Goal: Task Accomplishment & Management: Use online tool/utility

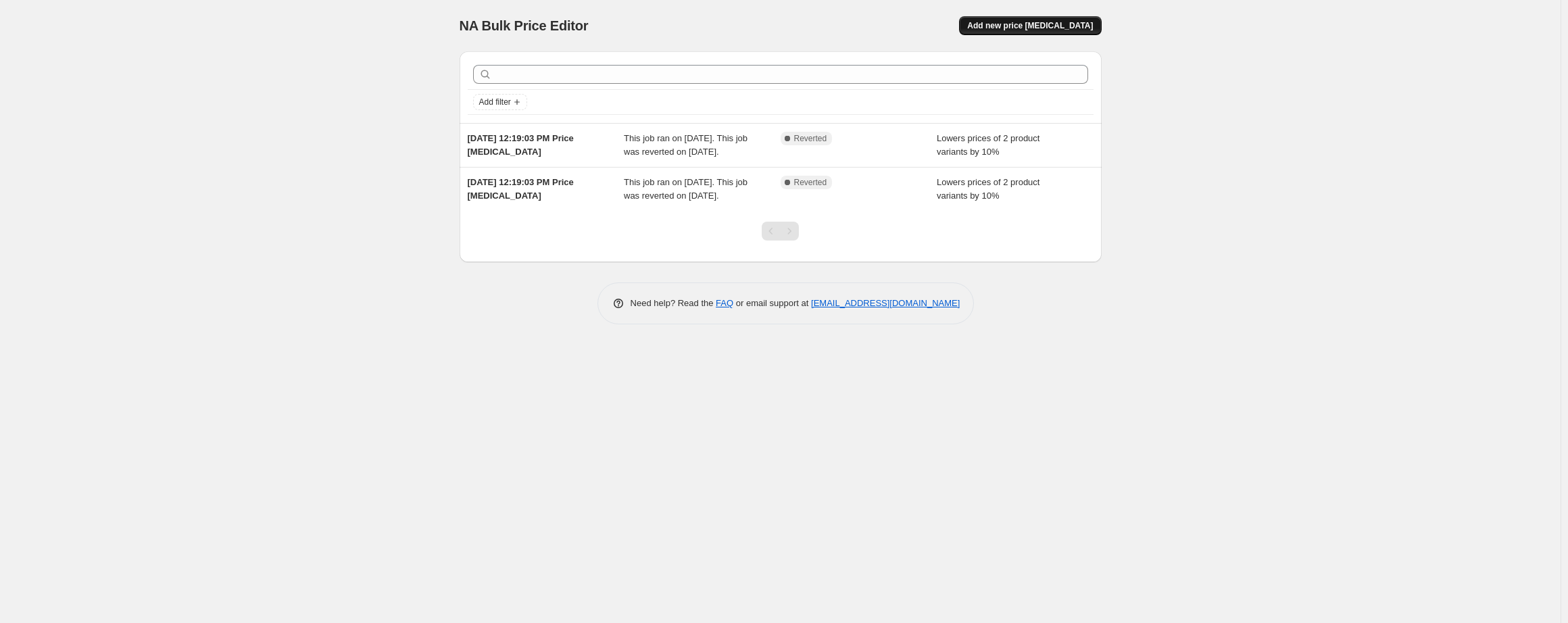
click at [1033, 26] on span "Add new price [MEDICAL_DATA]" at bounding box center [1031, 25] width 126 height 10
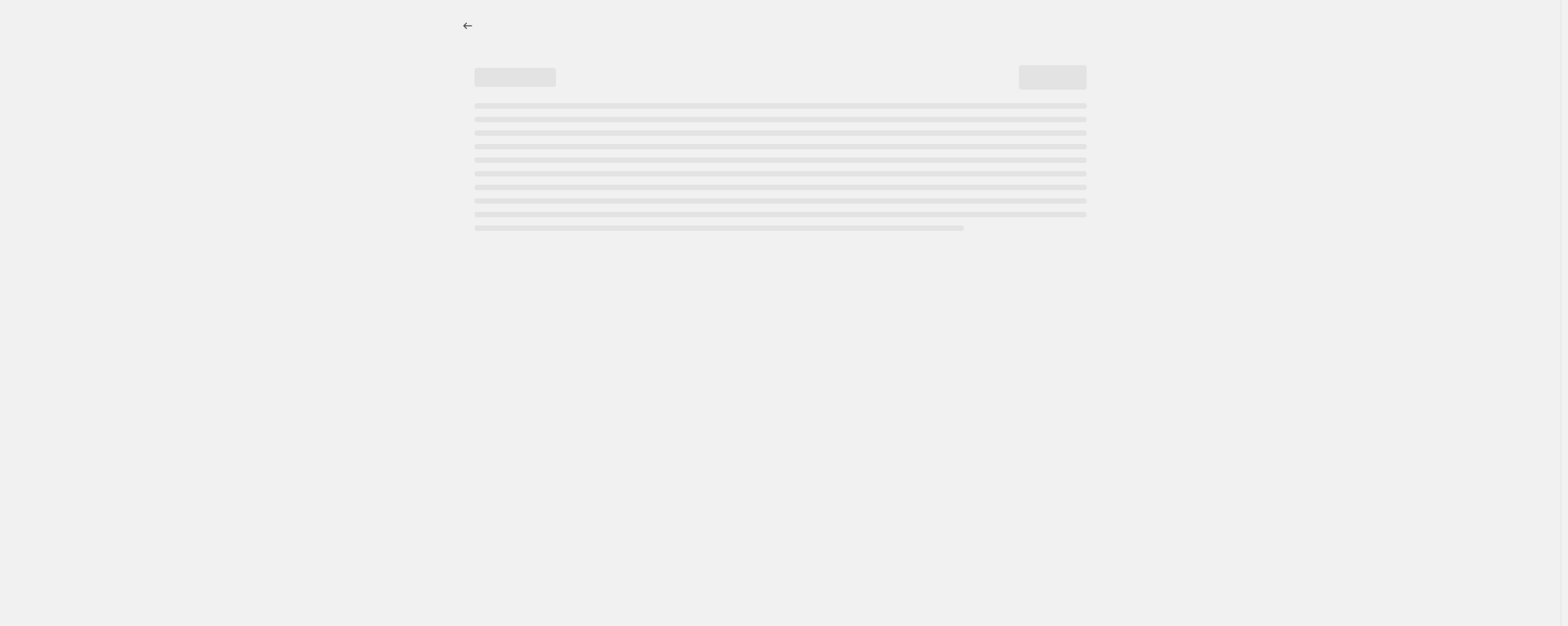
select select "percentage"
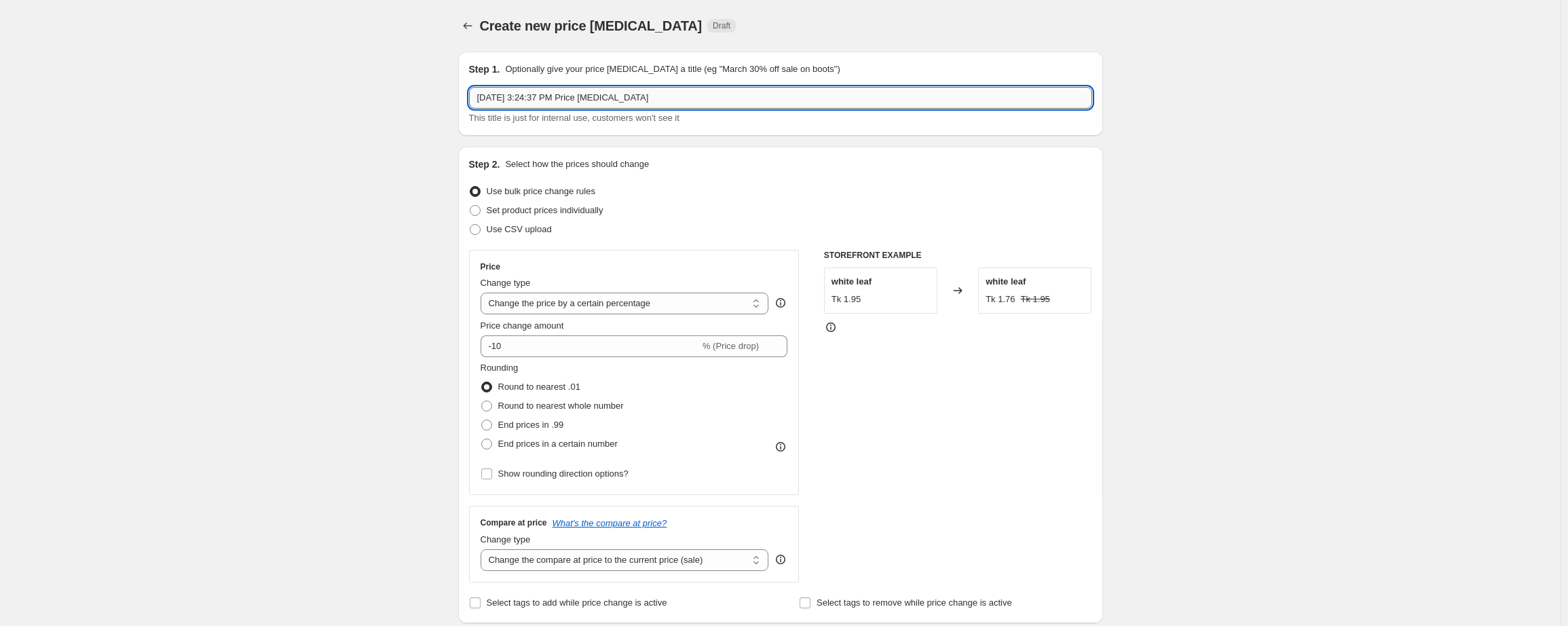
click at [702, 100] on input "[DATE] 3:24:37 PM Price [MEDICAL_DATA]" at bounding box center [780, 97] width 623 height 22
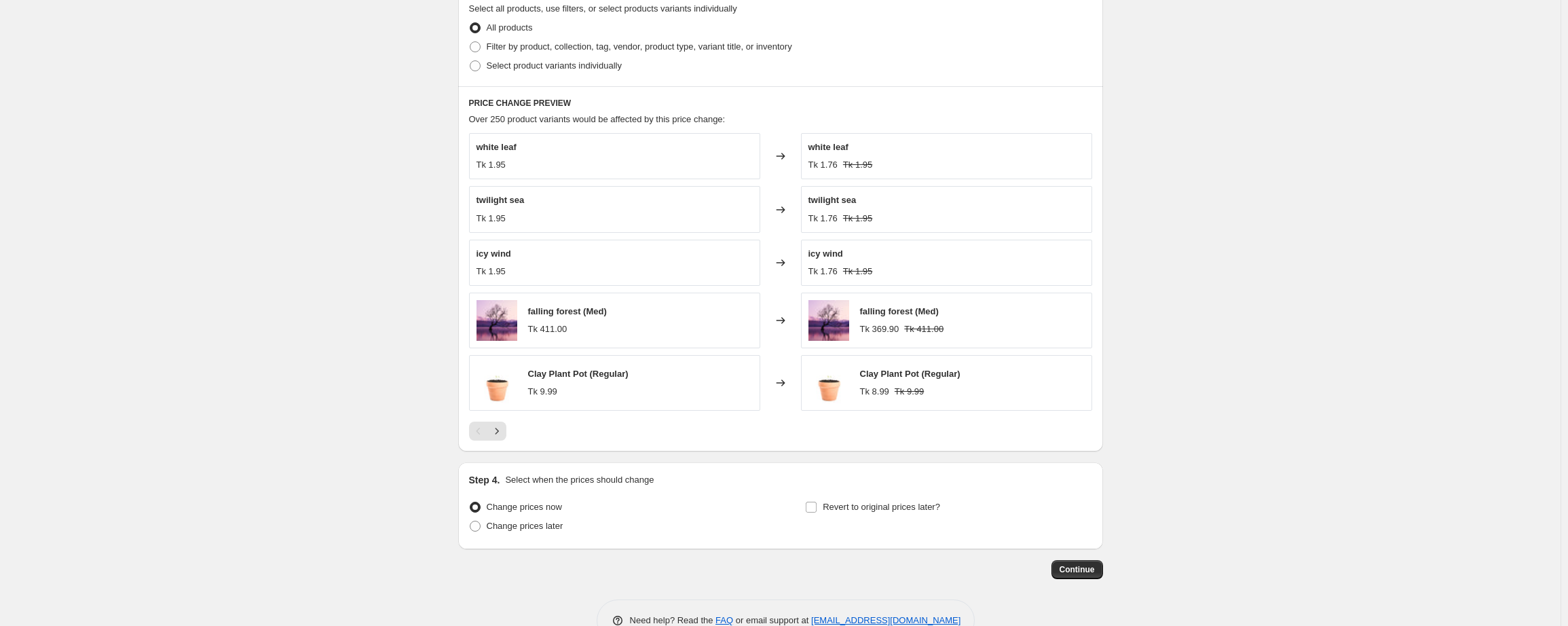
scroll to position [704, 0]
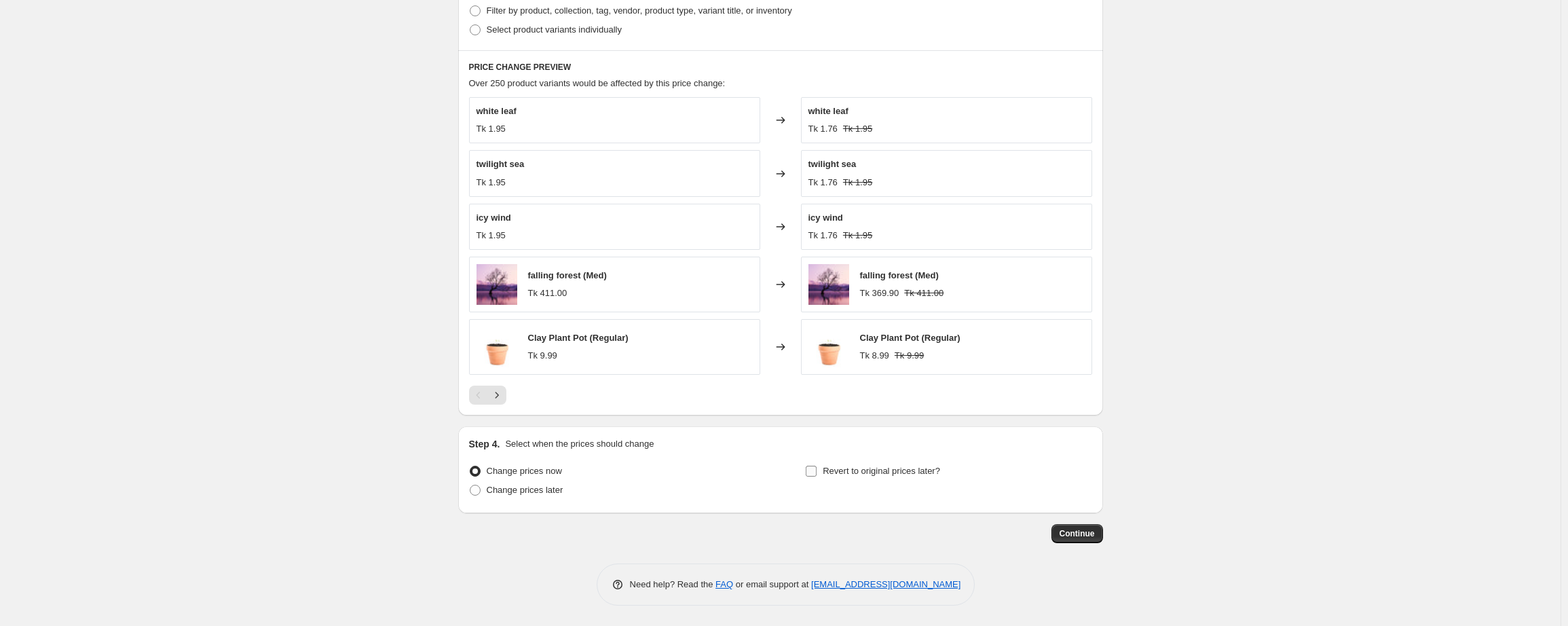
click at [811, 474] on input "Revert to original prices later?" at bounding box center [810, 471] width 10 height 10
checkbox input "true"
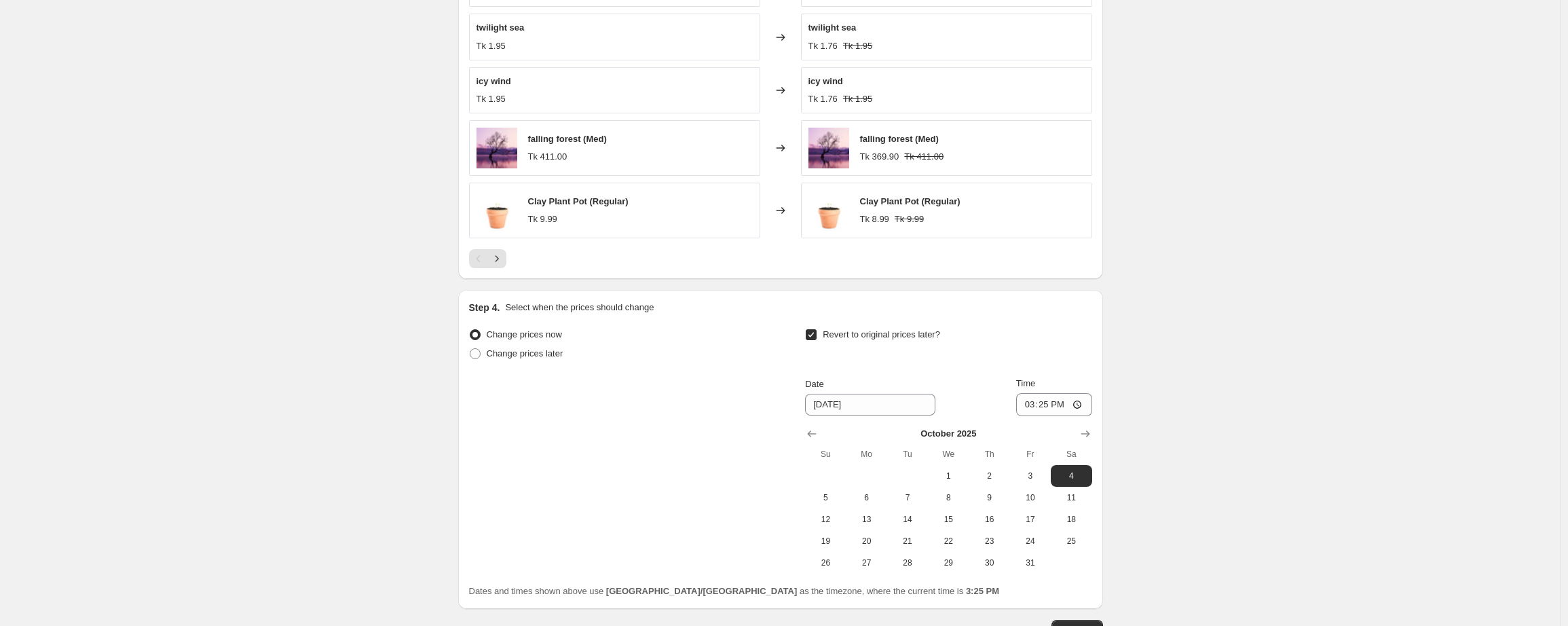
scroll to position [936, 0]
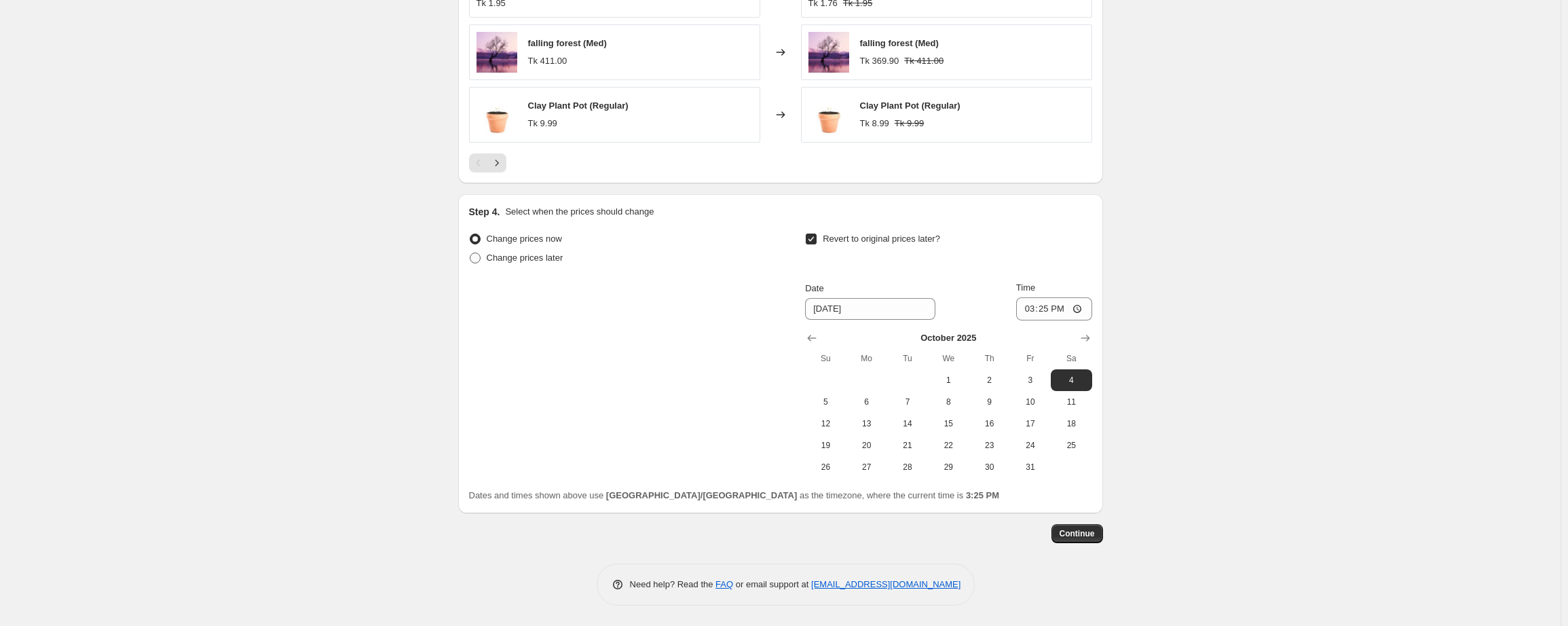
click at [472, 259] on span at bounding box center [474, 257] width 12 height 12
click at [471, 253] on input "Change prices later" at bounding box center [470, 252] width 1 height 1
radio input "true"
click at [746, 315] on input "15:25" at bounding box center [717, 309] width 76 height 23
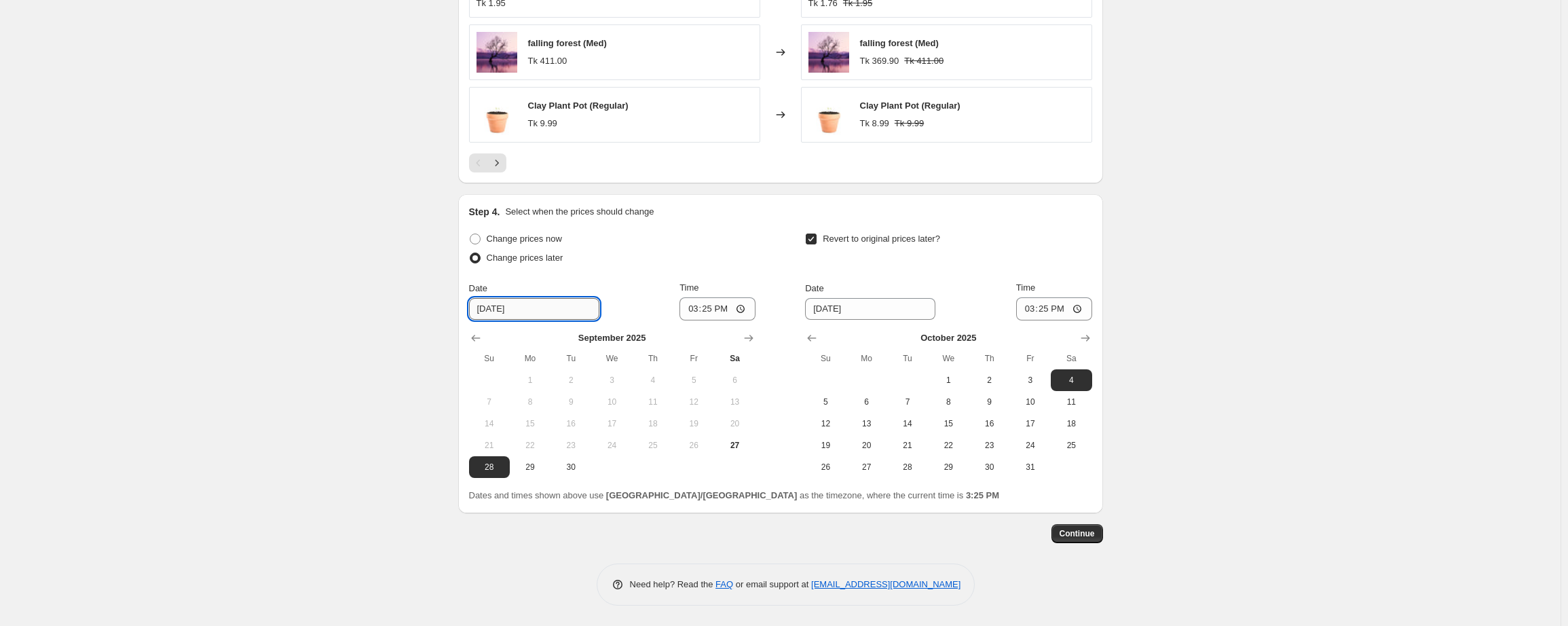
click at [542, 312] on input "[DATE]" at bounding box center [534, 308] width 130 height 22
click at [496, 307] on input "[DATE]" at bounding box center [534, 308] width 130 height 22
click at [524, 288] on div "Date" at bounding box center [534, 288] width 130 height 13
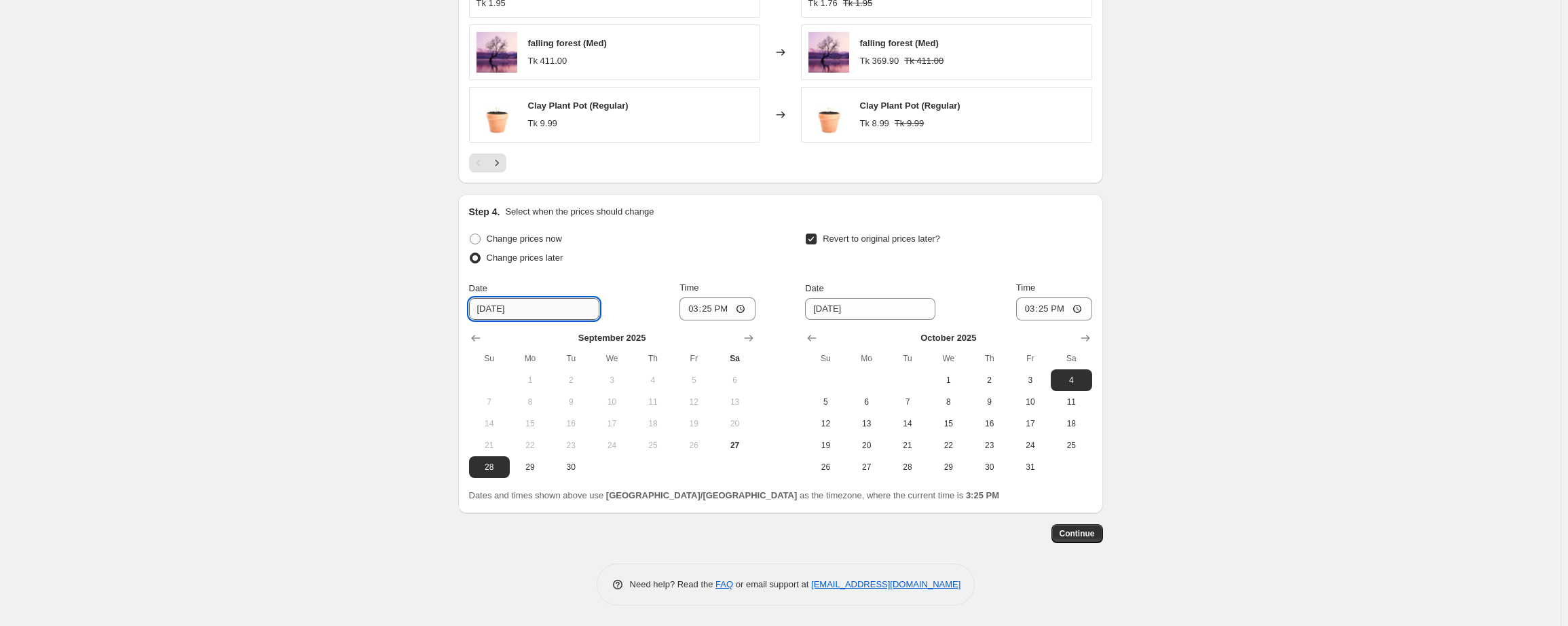
click at [481, 307] on input "[DATE]" at bounding box center [534, 308] width 130 height 22
click at [549, 310] on input "[DATE]" at bounding box center [534, 308] width 130 height 22
click at [534, 286] on div "Date" at bounding box center [534, 288] width 130 height 13
click at [736, 448] on span "27" at bounding box center [734, 444] width 30 height 10
type input "[DATE]"
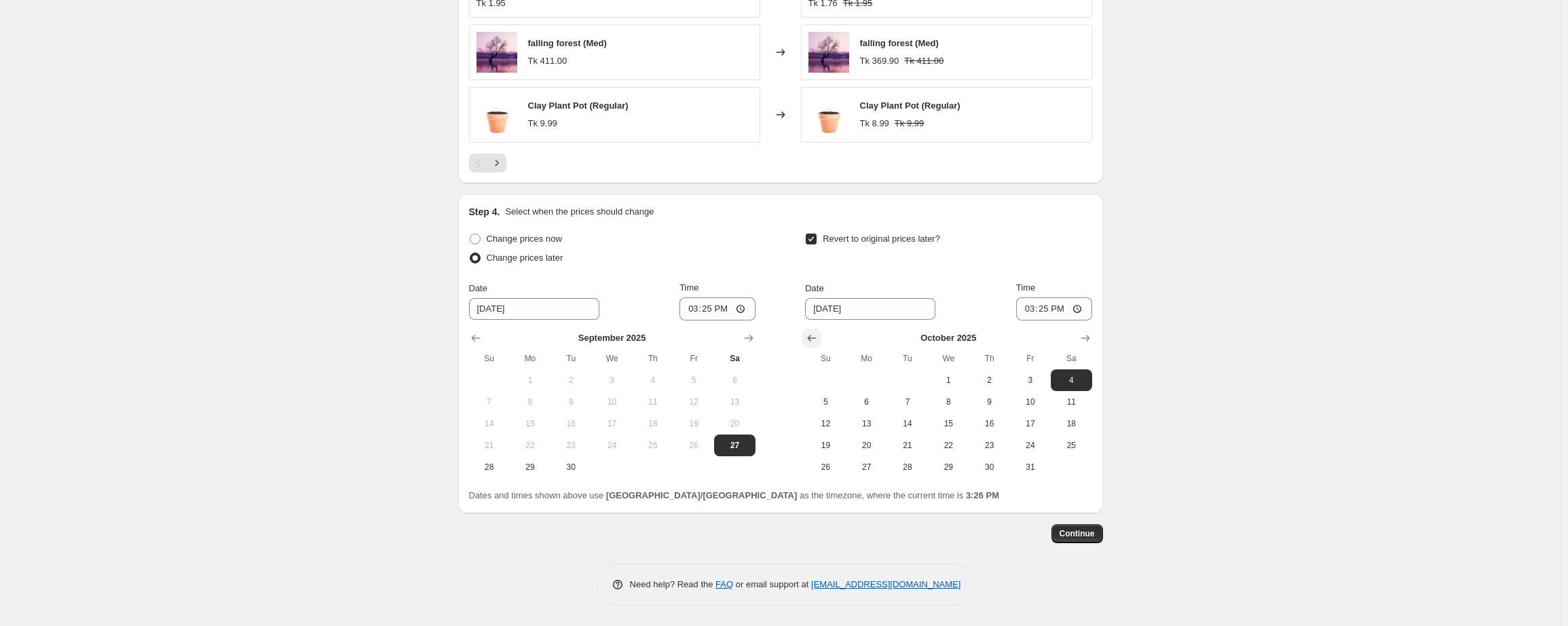
click at [810, 334] on icon "Show previous month, September 2025" at bounding box center [812, 338] width 13 height 13
click at [1060, 456] on button "27" at bounding box center [1071, 445] width 41 height 22
type input "[DATE]"
click at [732, 304] on input "15:25" at bounding box center [717, 309] width 76 height 23
click at [712, 304] on input "15:25" at bounding box center [717, 309] width 76 height 23
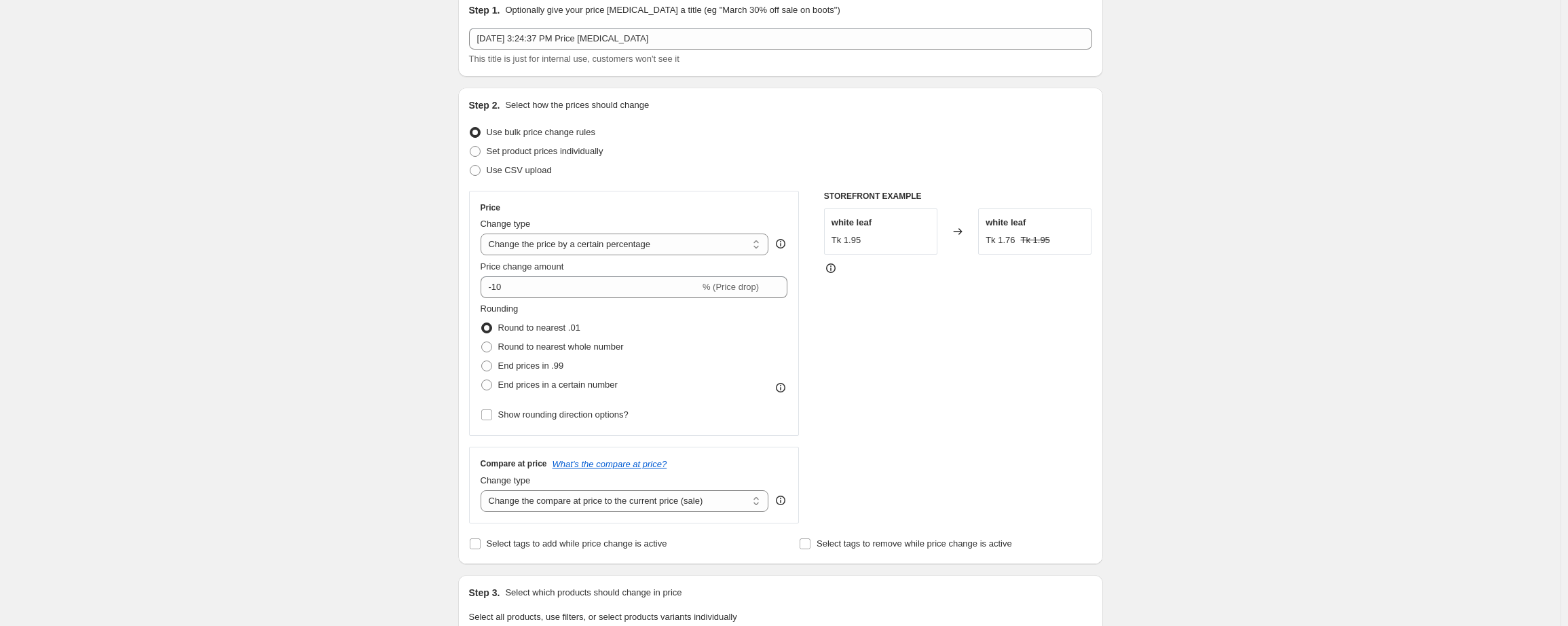
scroll to position [54, 0]
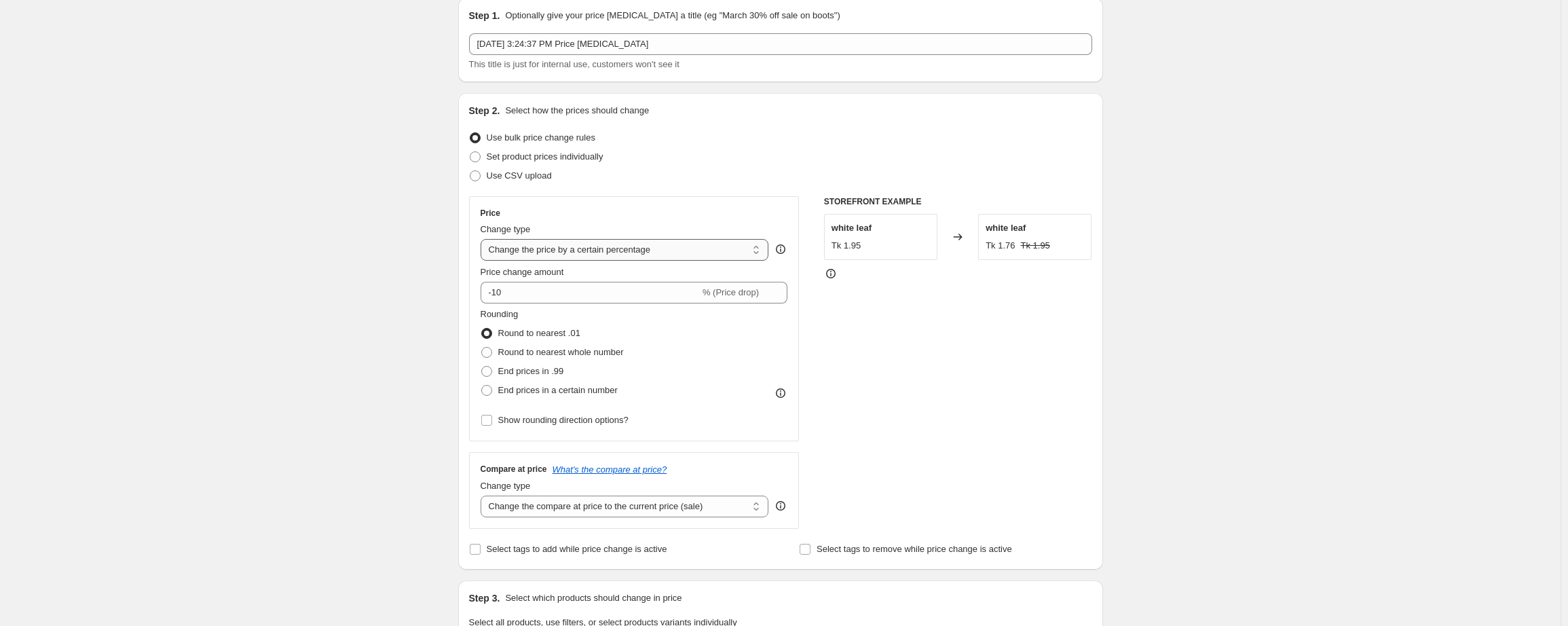
click at [715, 249] on select "Change the price to a certain amount Change the price by a certain amount Chang…" at bounding box center [624, 250] width 288 height 22
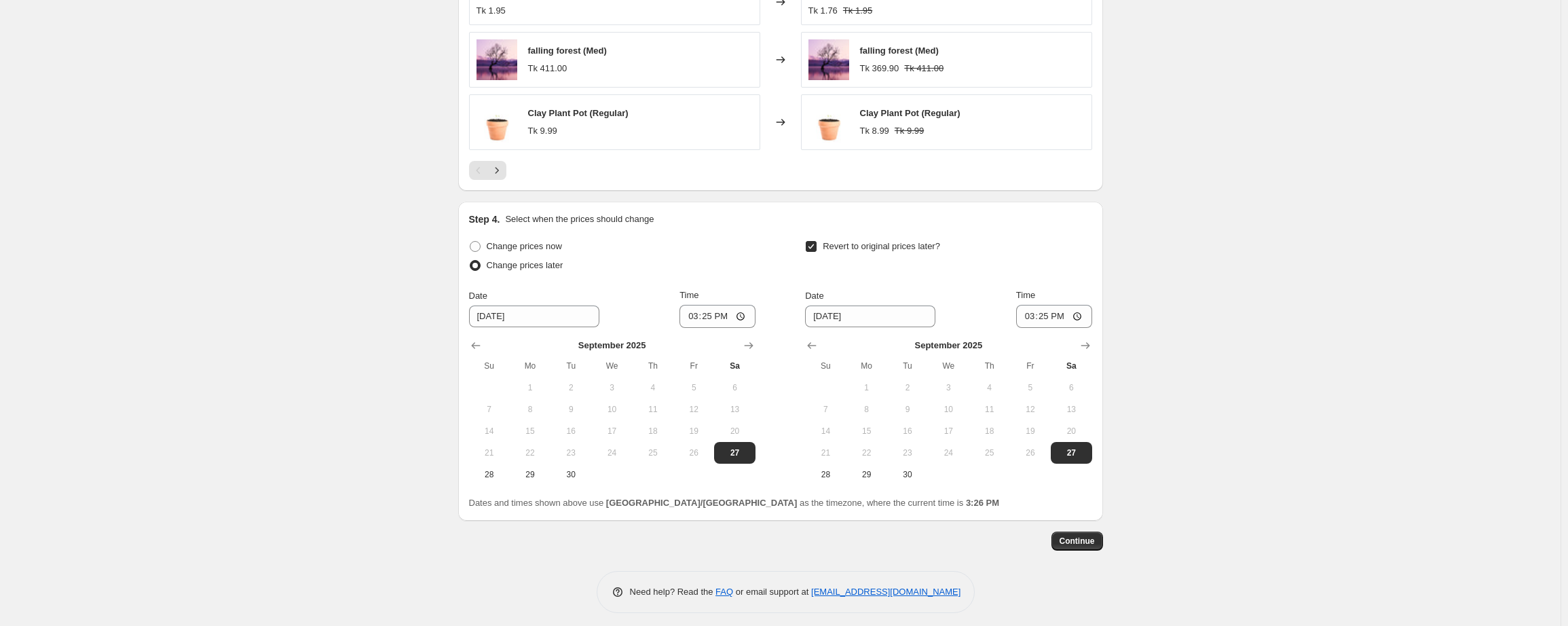
scroll to position [936, 0]
